Goal: Communication & Community: Connect with others

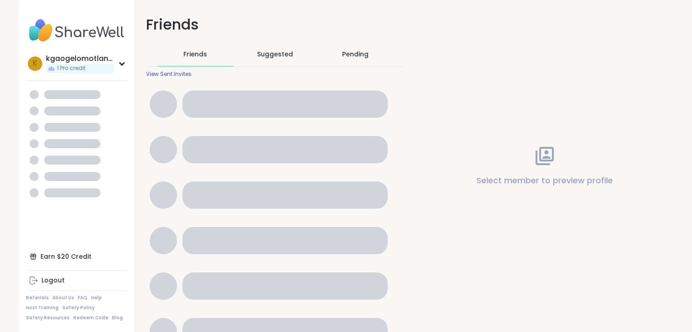
click at [287, 60] on div "Suggested" at bounding box center [275, 54] width 76 height 24
click at [359, 55] on div "Pending" at bounding box center [355, 54] width 26 height 9
click at [276, 59] on div "Suggested" at bounding box center [275, 54] width 76 height 24
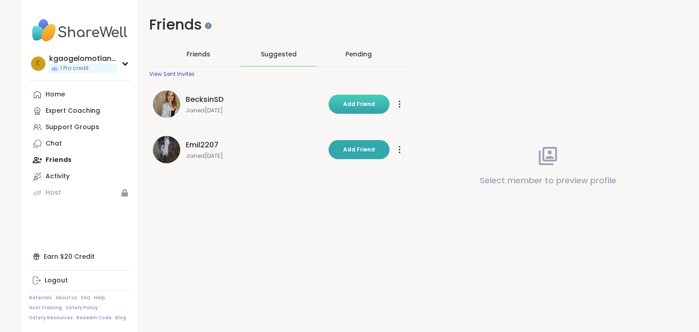
click at [359, 101] on span "Add Friend" at bounding box center [359, 104] width 32 height 8
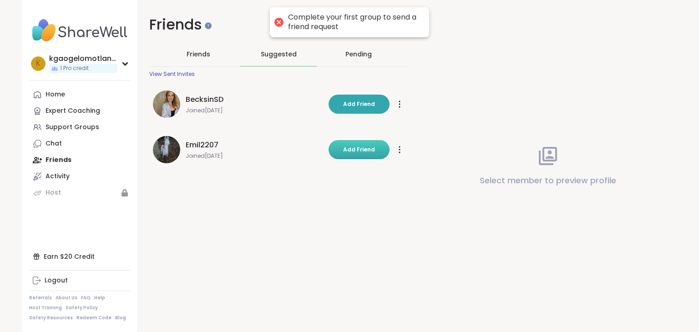
click at [363, 148] on span "Add Friend" at bounding box center [359, 150] width 32 height 8
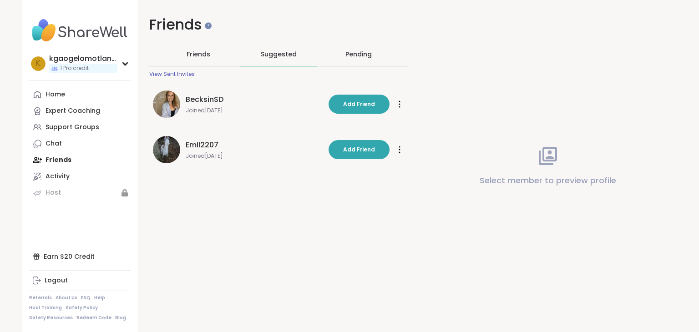
click at [197, 25] on h1 "Friends" at bounding box center [278, 25] width 258 height 20
click at [207, 30] on h1 "Friends" at bounding box center [278, 25] width 258 height 20
click at [97, 110] on link "Expert Coaching" at bounding box center [79, 111] width 101 height 16
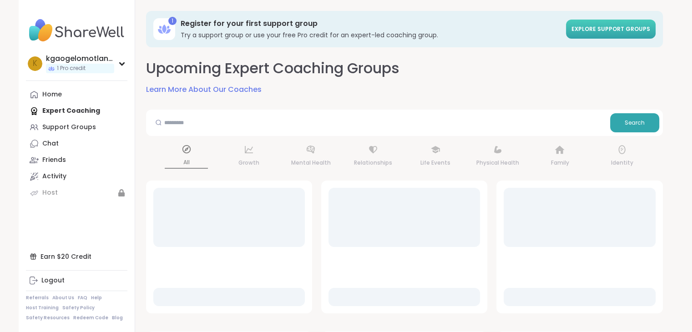
click at [595, 33] on span "Explore support groups" at bounding box center [610, 29] width 79 height 8
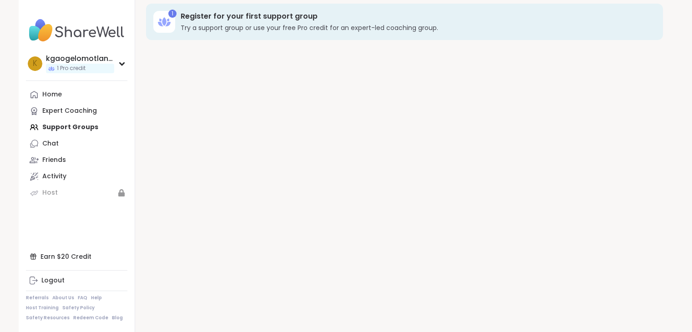
scroll to position [9, 0]
click at [122, 65] on icon at bounding box center [122, 64] width 4 height 2
click at [122, 65] on icon at bounding box center [121, 63] width 7 height 5
click at [119, 64] on icon at bounding box center [121, 63] width 7 height 5
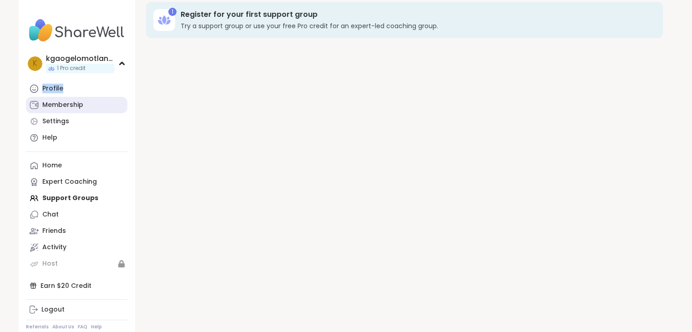
click at [46, 106] on div "Membership" at bounding box center [62, 105] width 41 height 9
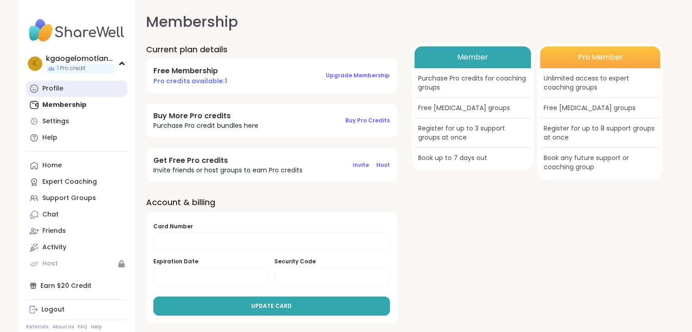
click at [53, 91] on div "Profile" at bounding box center [52, 88] width 21 height 9
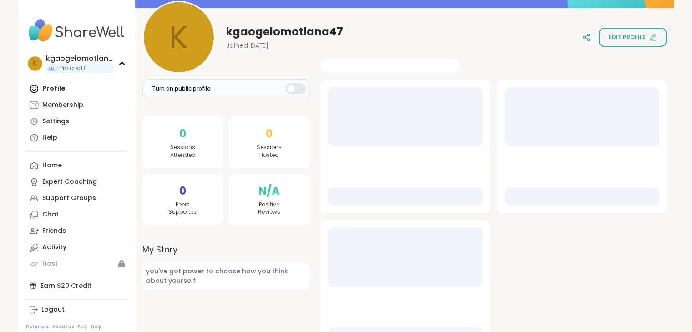
scroll to position [90, 0]
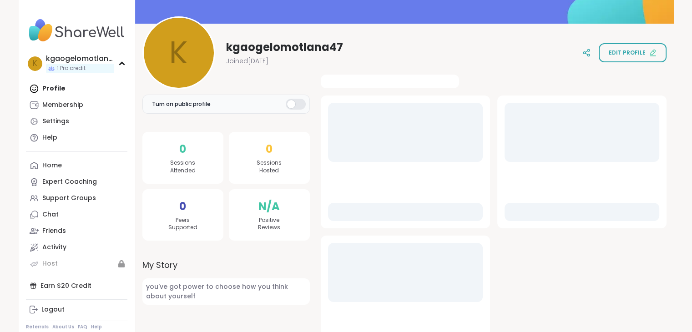
click at [287, 106] on div at bounding box center [296, 104] width 20 height 11
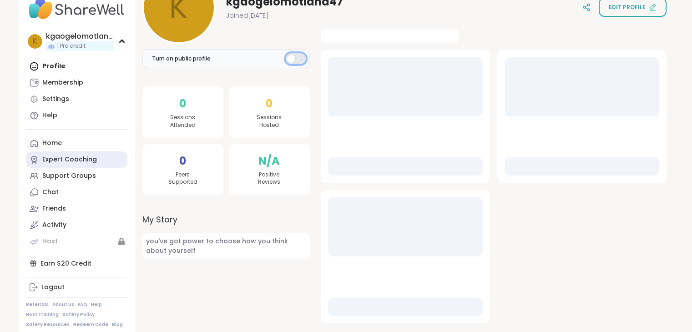
scroll to position [29, 0]
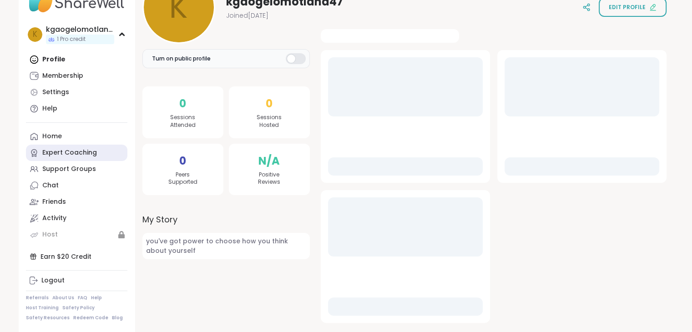
click at [75, 157] on div "Expert Coaching" at bounding box center [69, 152] width 55 height 9
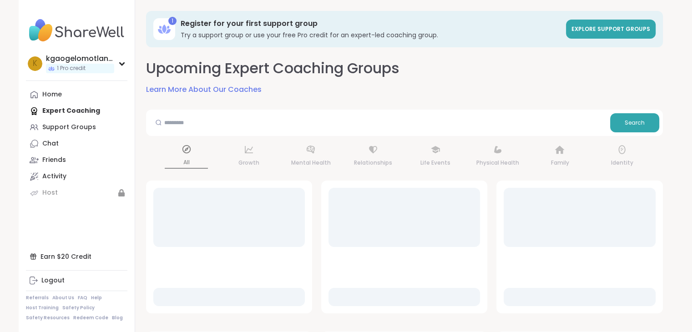
click at [323, 151] on div "All Growth Mental Health Relationships Life Events Physical Health Family Ident…" at bounding box center [404, 157] width 517 height 34
click at [317, 152] on div "All Growth Mental Health Relationships Life Events Physical Health Family Ident…" at bounding box center [404, 157] width 517 height 34
click at [368, 152] on div "All Growth Mental Health Relationships Life Events Physical Health Family Ident…" at bounding box center [404, 157] width 517 height 34
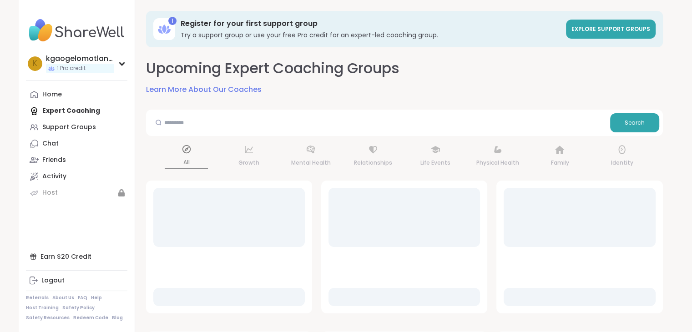
click at [368, 152] on div "All Growth Mental Health Relationships Life Events Physical Health Family Ident…" at bounding box center [404, 157] width 517 height 34
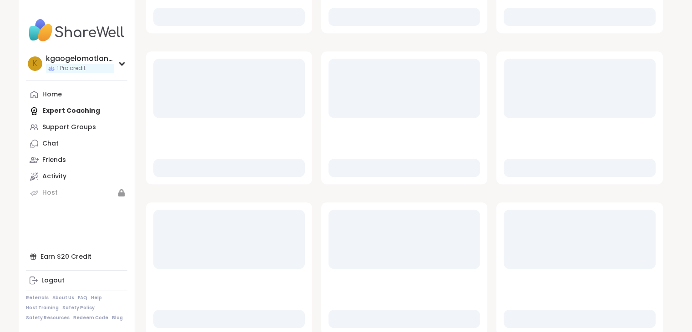
scroll to position [444, 0]
